Goal: Transaction & Acquisition: Purchase product/service

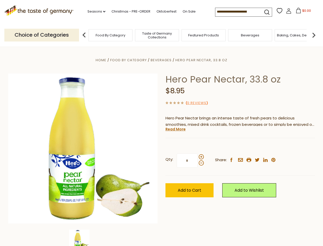
click at [162, 123] on div "Home Food By Category [GEOGRAPHIC_DATA] Hero Pear Nectar, 33.8 oz Hero Pear Nec…" at bounding box center [161, 155] width 315 height 197
click at [94, 12] on link "Seasons dropdown_arrow" at bounding box center [97, 12] width 18 height 6
click at [238, 12] on input at bounding box center [237, 11] width 43 height 7
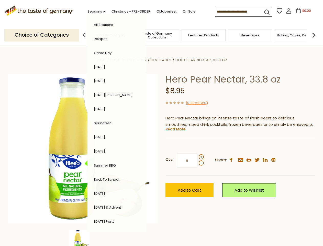
click at [303, 12] on span "$0.00" at bounding box center [307, 10] width 9 height 4
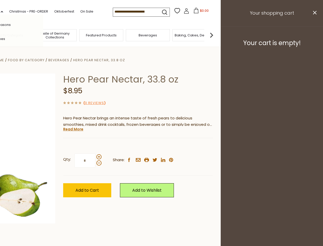
click at [43, 35] on div "All Seasons Recipes Game Day [DATE] [DATE] [DATE][PERSON_NAME] [DATE] Springfes…" at bounding box center [14, 122] width 58 height 217
click at [314, 35] on footer "Your cart is empty!" at bounding box center [272, 42] width 102 height 33
click at [162, 146] on div "Qty: * Share: facebook email printer twitter linkedin pinterest" at bounding box center [138, 161] width 150 height 30
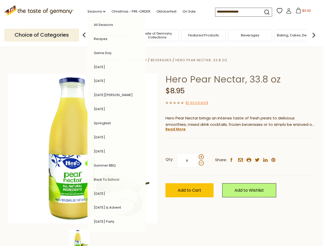
click at [83, 238] on div "Home Food By Category [GEOGRAPHIC_DATA] Hero Pear Nectar, 33.8 oz Hero Pear Nec…" at bounding box center [161, 155] width 315 height 197
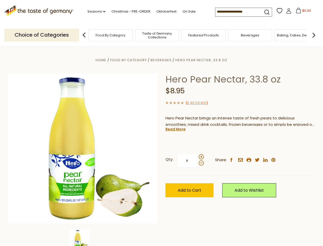
click at [83, 238] on img at bounding box center [79, 239] width 20 height 20
click at [175, 129] on link "Read More" at bounding box center [176, 128] width 20 height 5
